Goal: Register for event/course

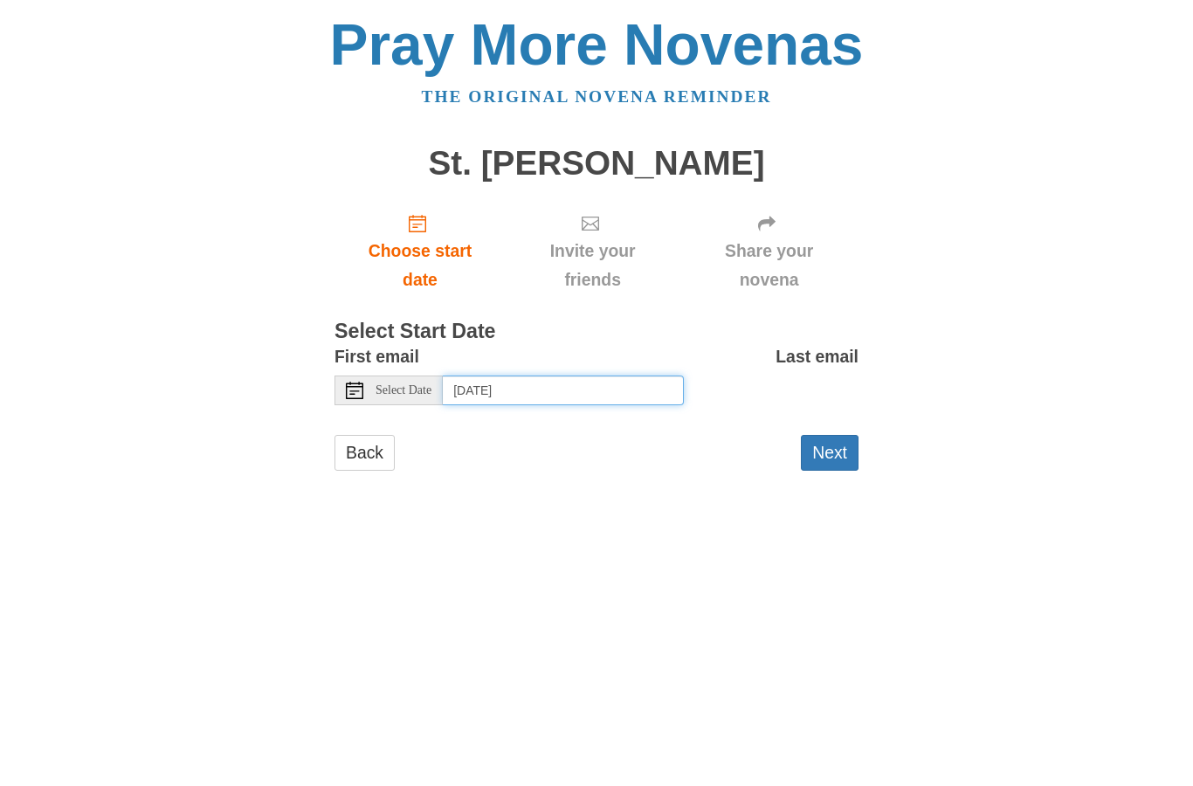
click at [551, 394] on input "[DATE]" at bounding box center [563, 390] width 241 height 30
click at [528, 390] on input "[DATE]" at bounding box center [563, 390] width 241 height 30
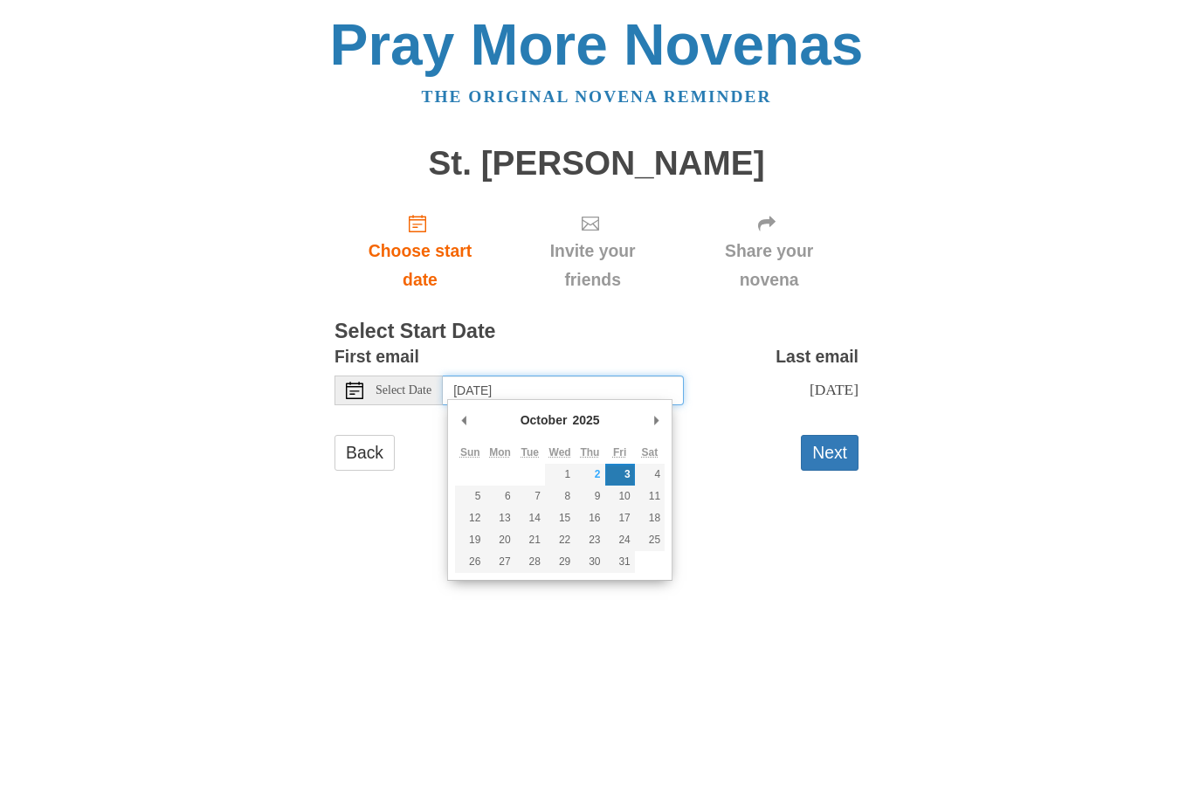
type input "[DATE]"
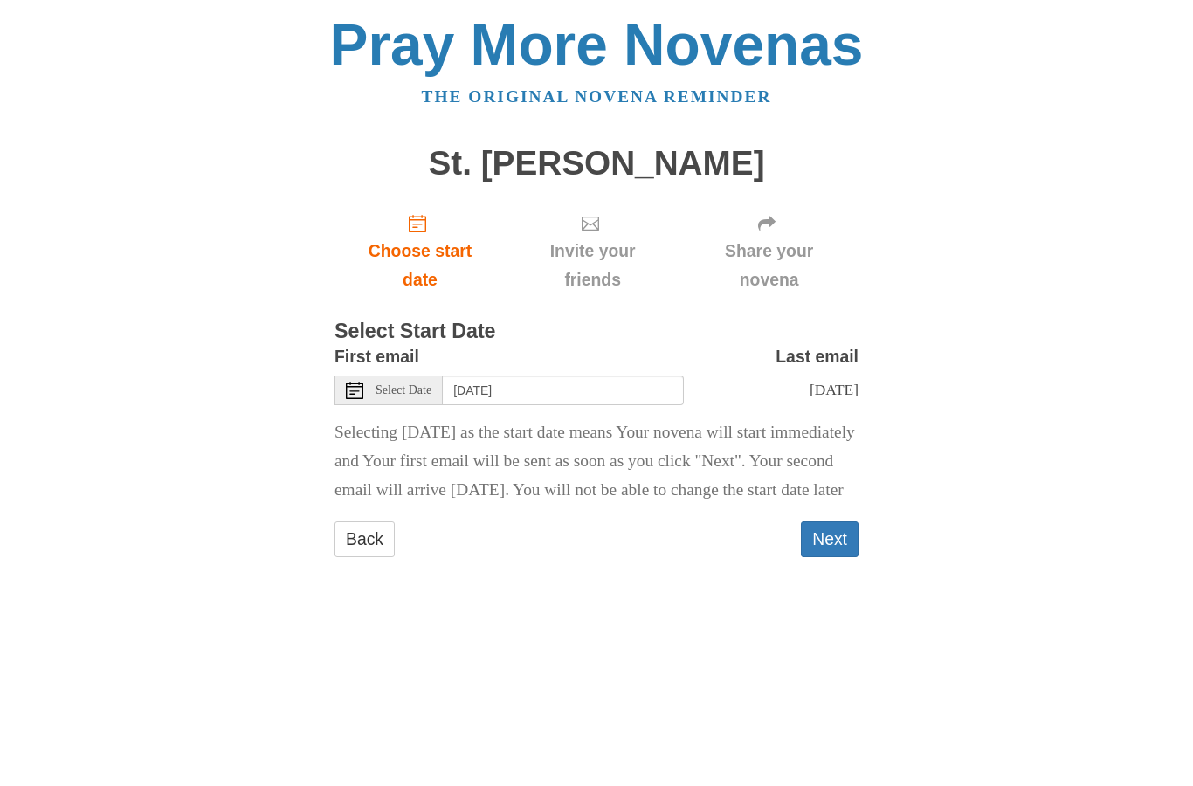
click at [830, 557] on button "Next" at bounding box center [830, 539] width 58 height 36
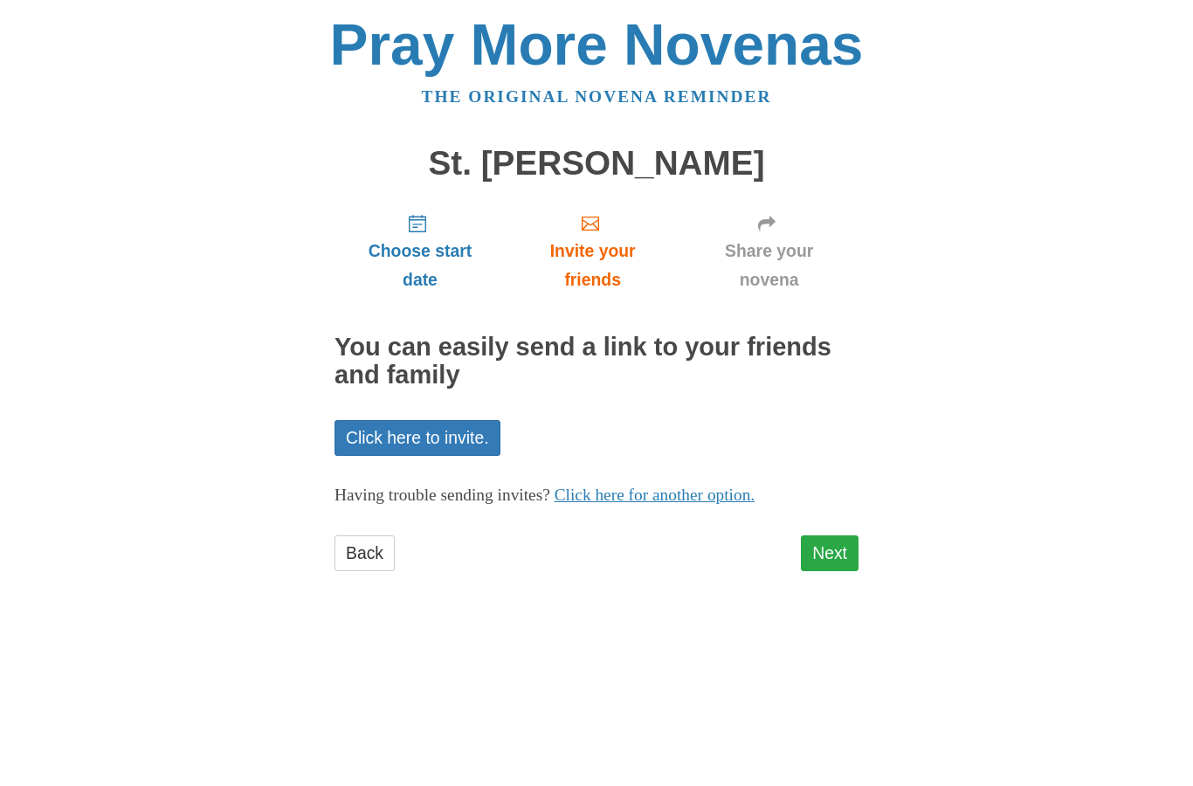
click at [836, 546] on link "Next" at bounding box center [830, 553] width 58 height 36
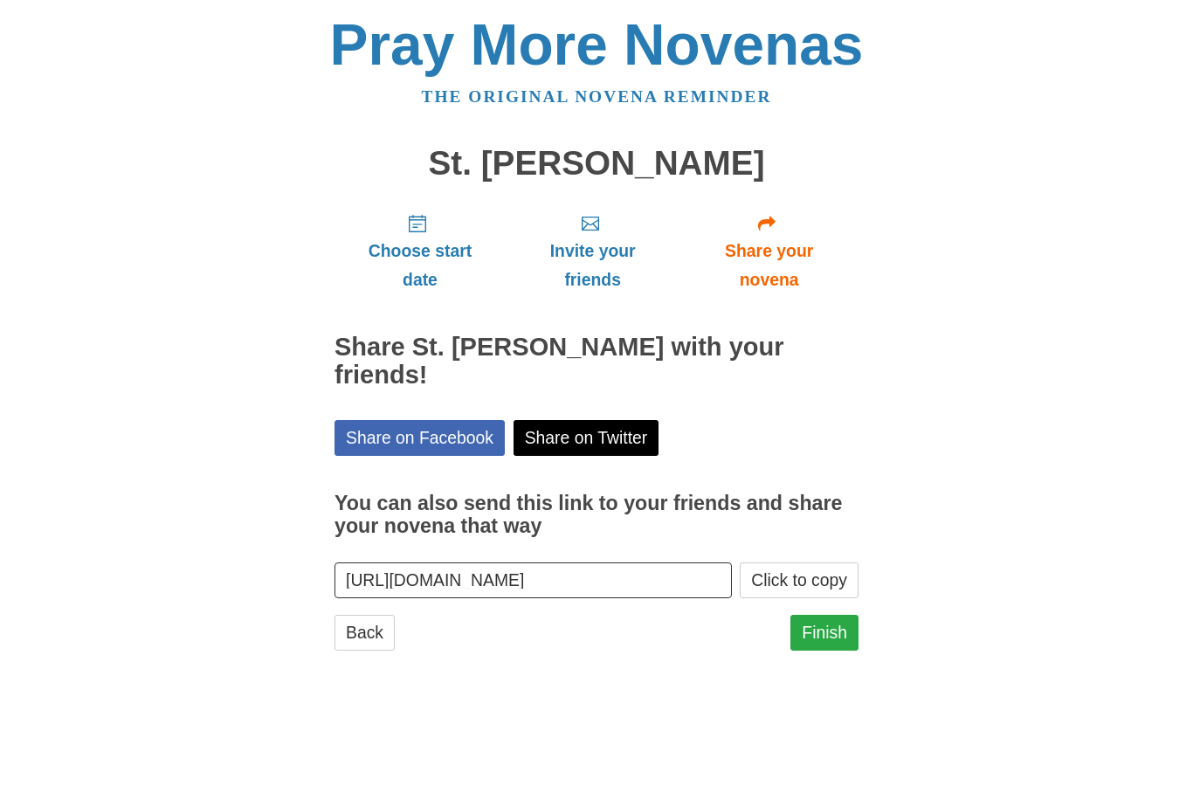
click at [823, 615] on link "Finish" at bounding box center [824, 633] width 68 height 36
